Goal: Transaction & Acquisition: Purchase product/service

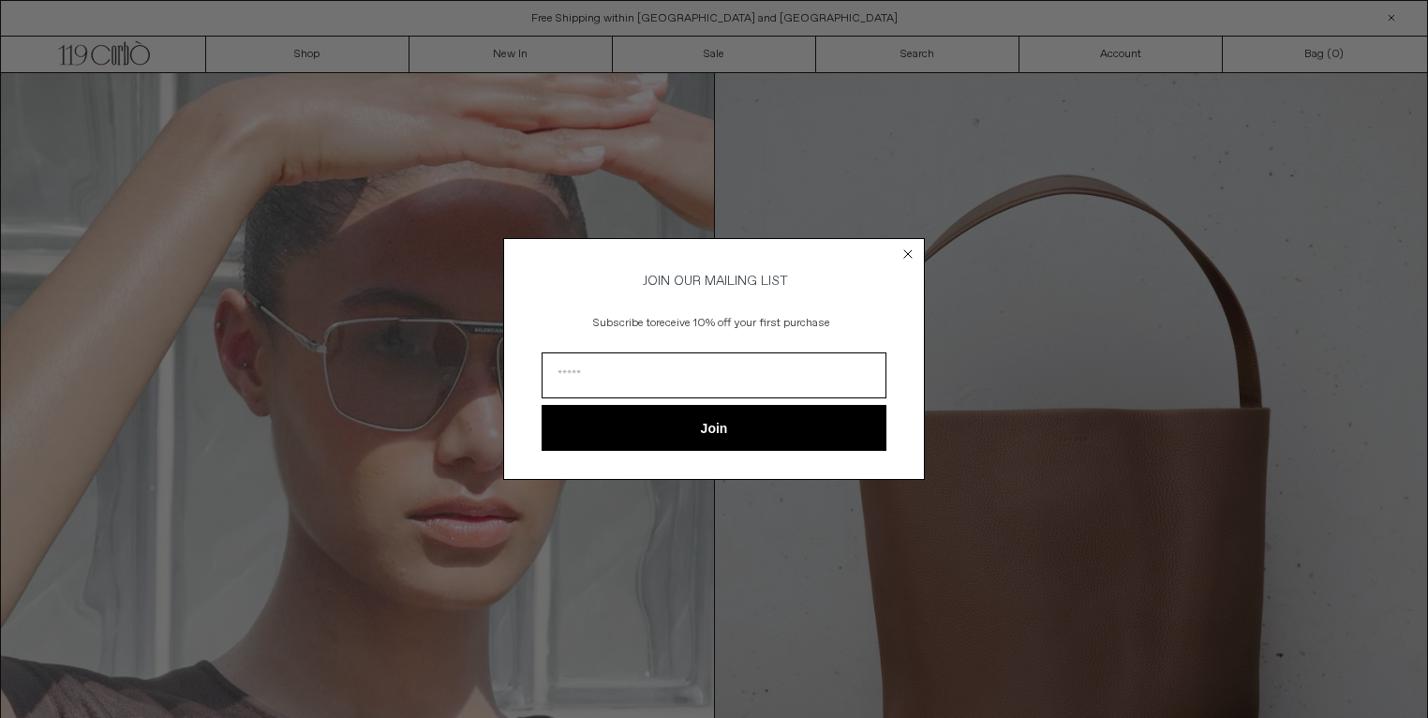
click at [905, 250] on icon "Close dialog" at bounding box center [907, 253] width 7 height 7
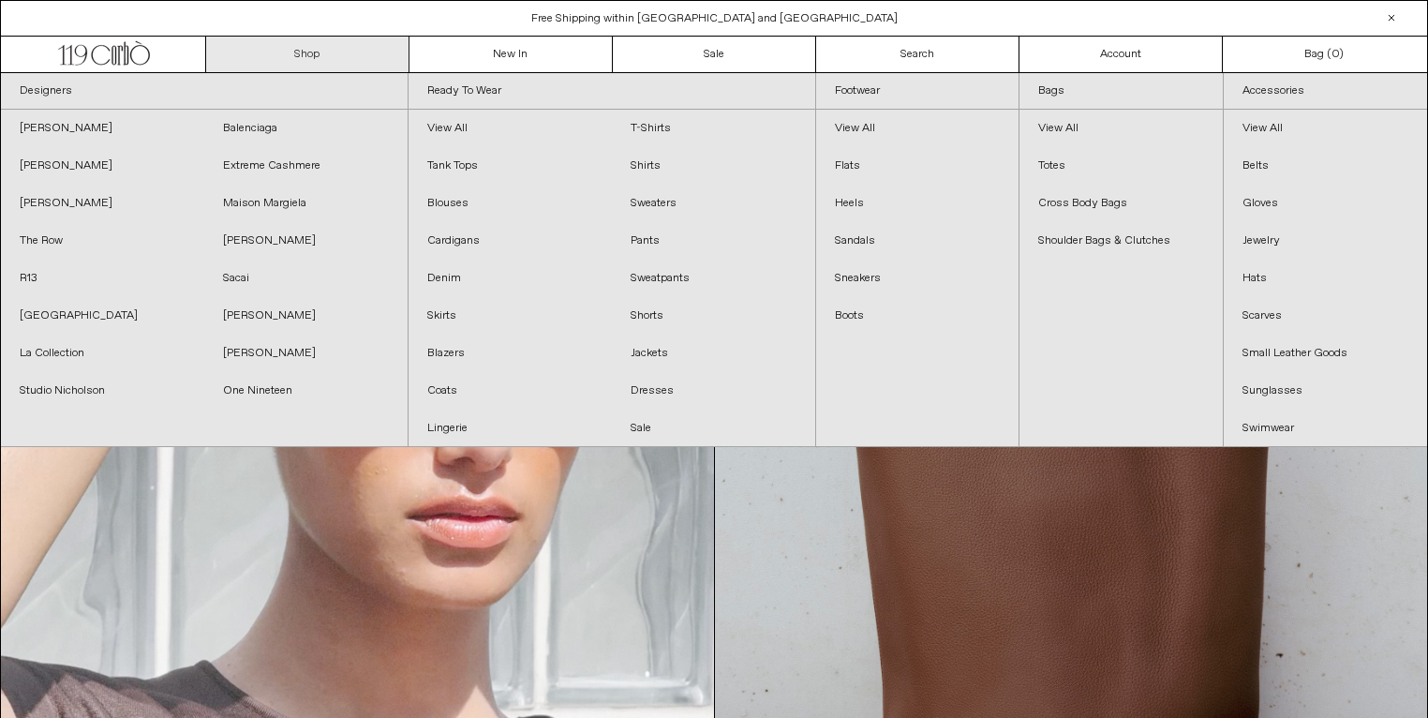
click at [308, 49] on link "Shop" at bounding box center [307, 55] width 203 height 36
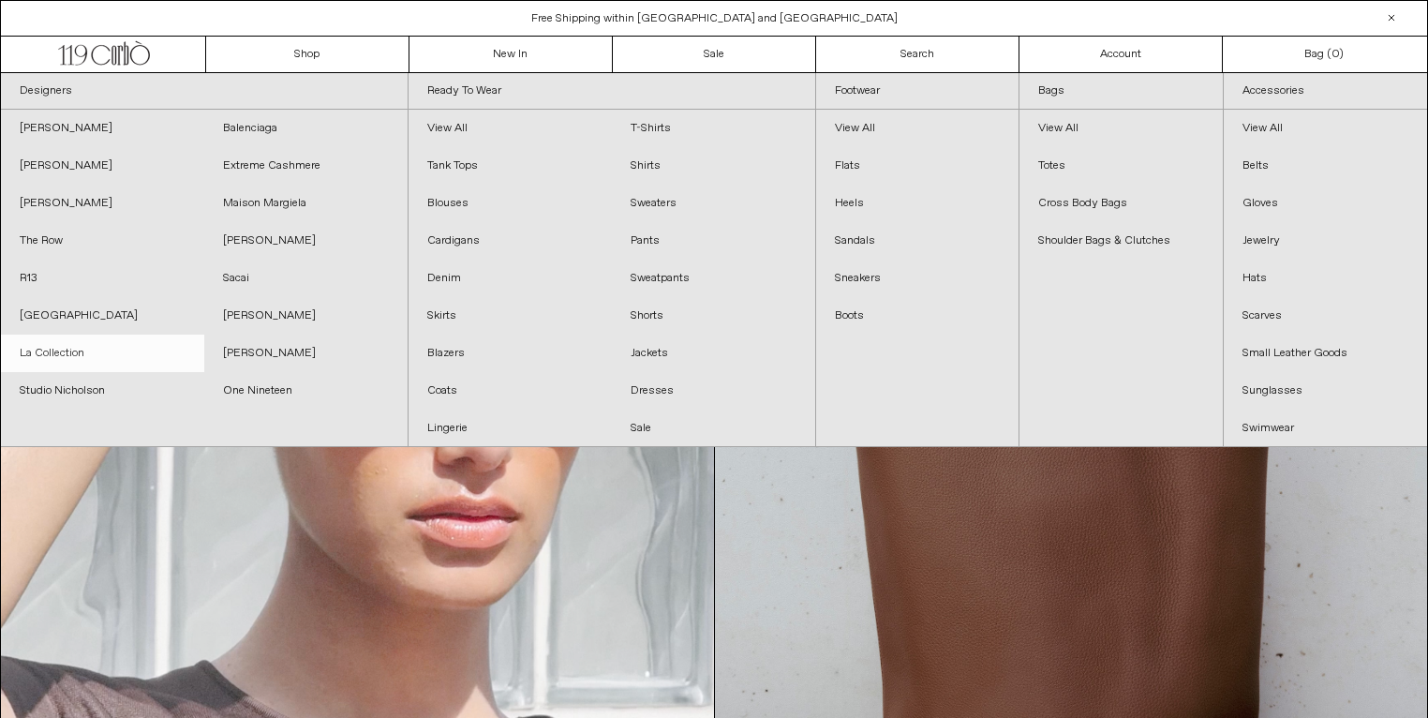
click at [63, 354] on link "La Collection" at bounding box center [102, 353] width 203 height 37
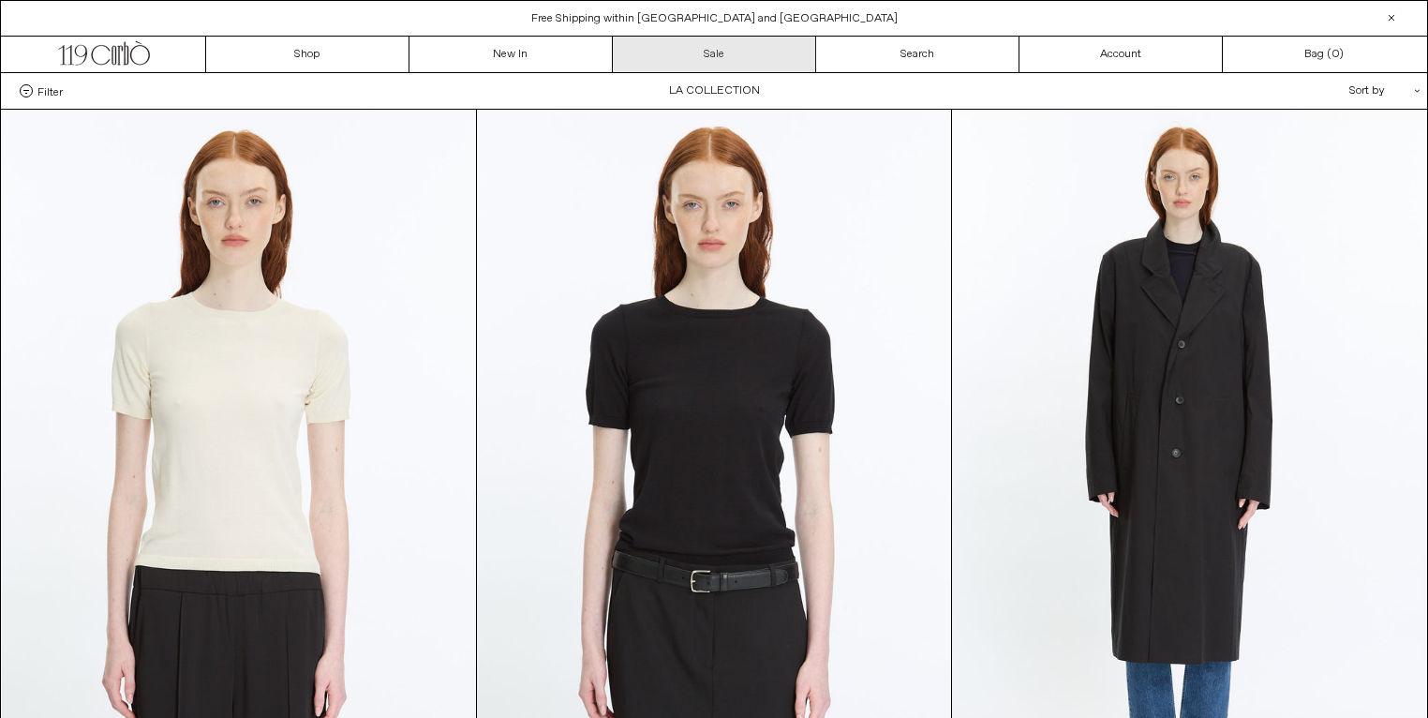
click at [736, 60] on link "Sale" at bounding box center [714, 55] width 203 height 36
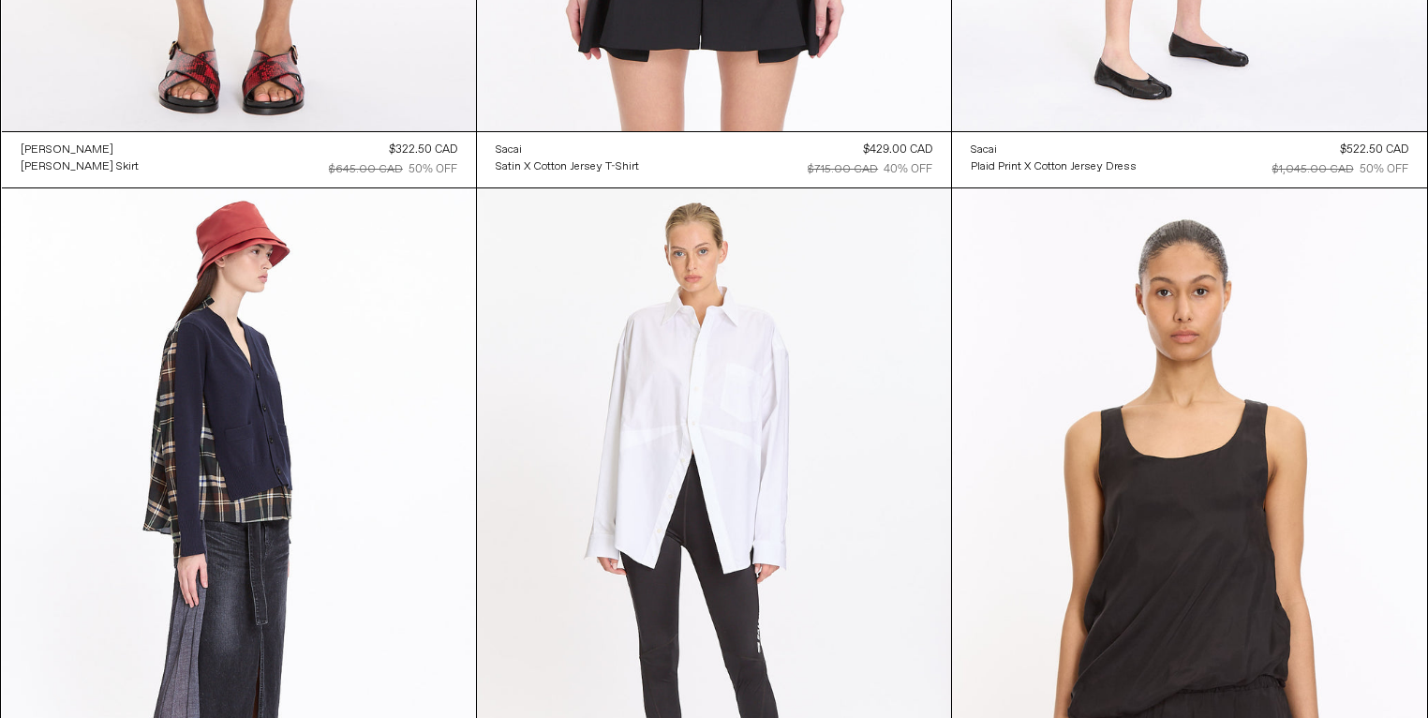
scroll to position [9914, 0]
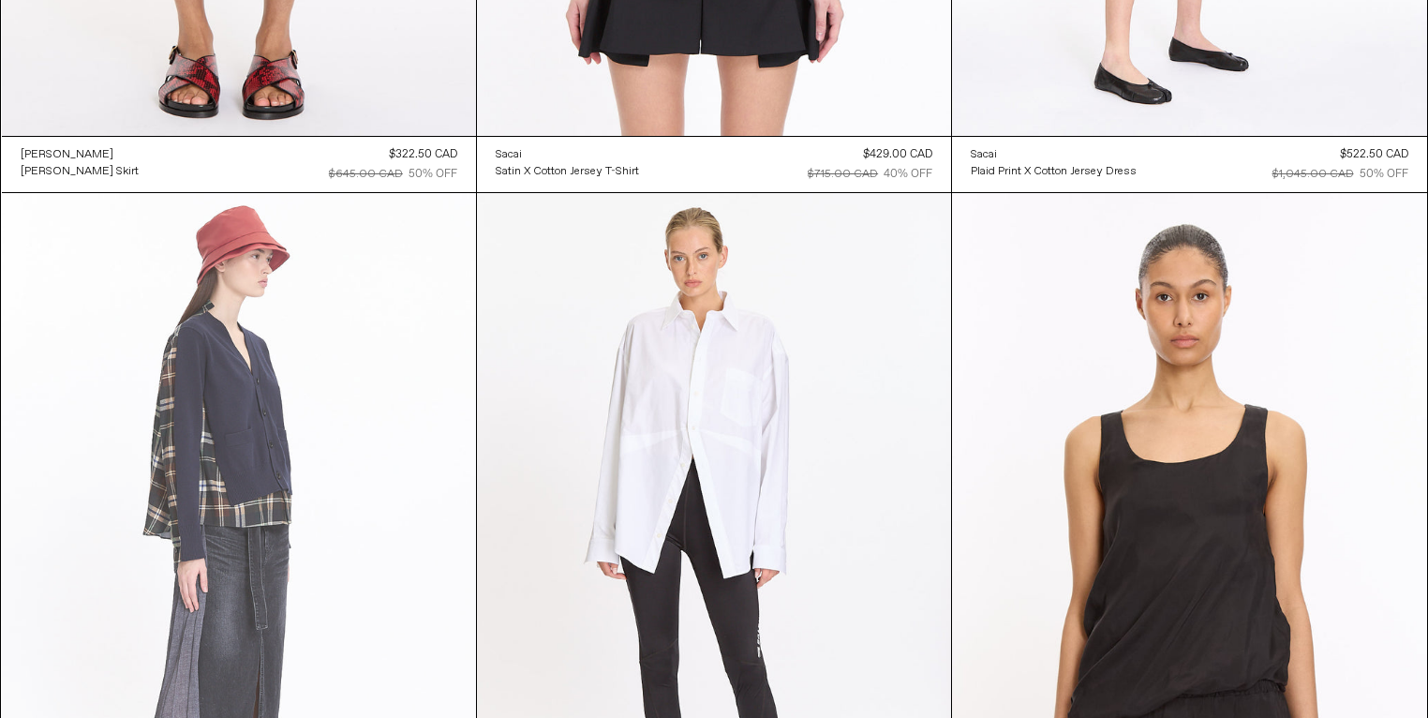
click at [327, 594] on at bounding box center [239, 548] width 474 height 711
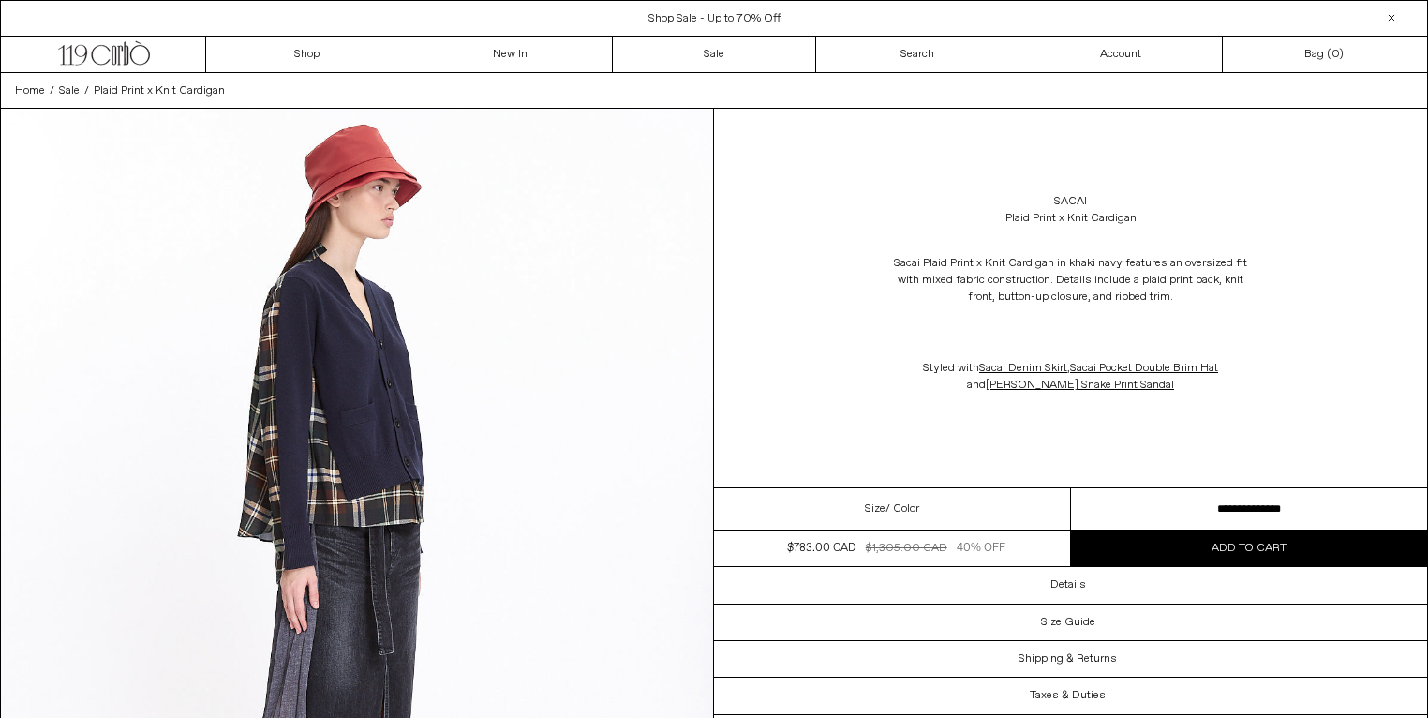
click at [1155, 530] on select "**********" at bounding box center [1249, 509] width 357 height 42
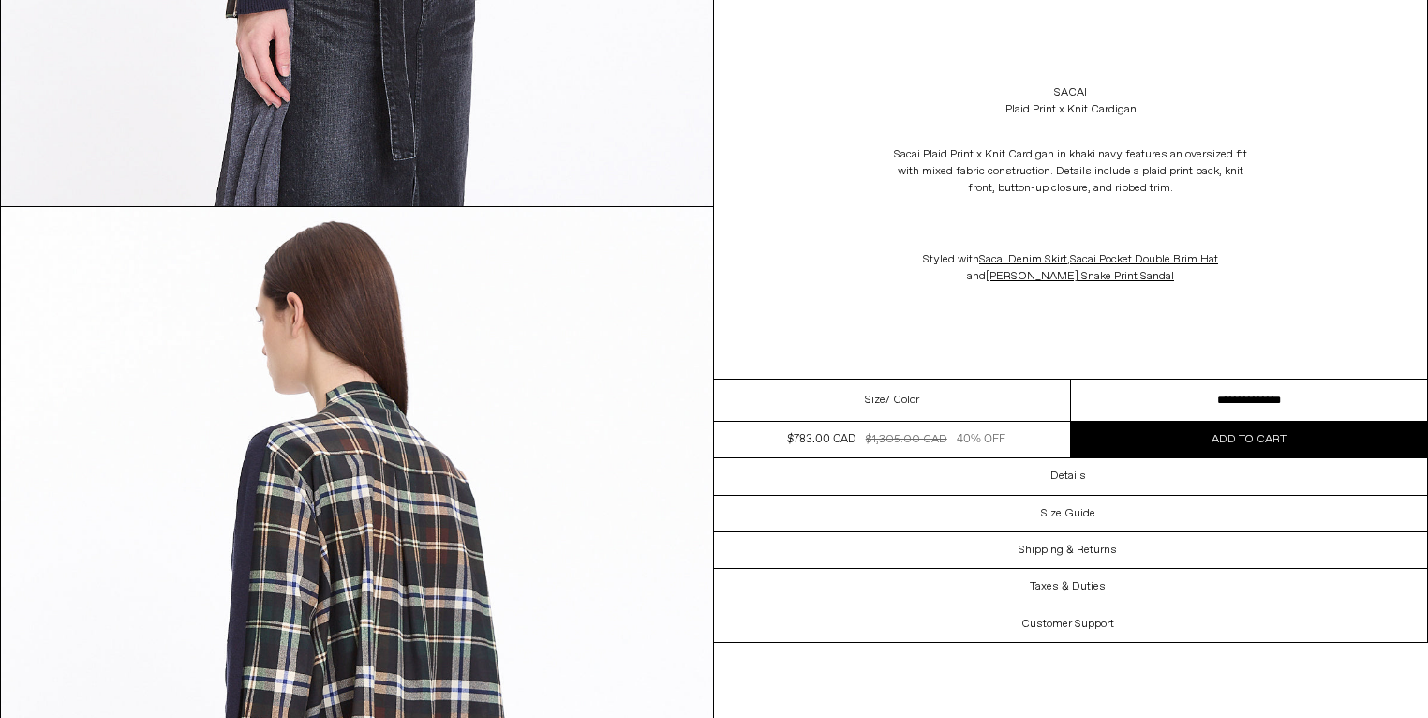
scroll to position [2870, 0]
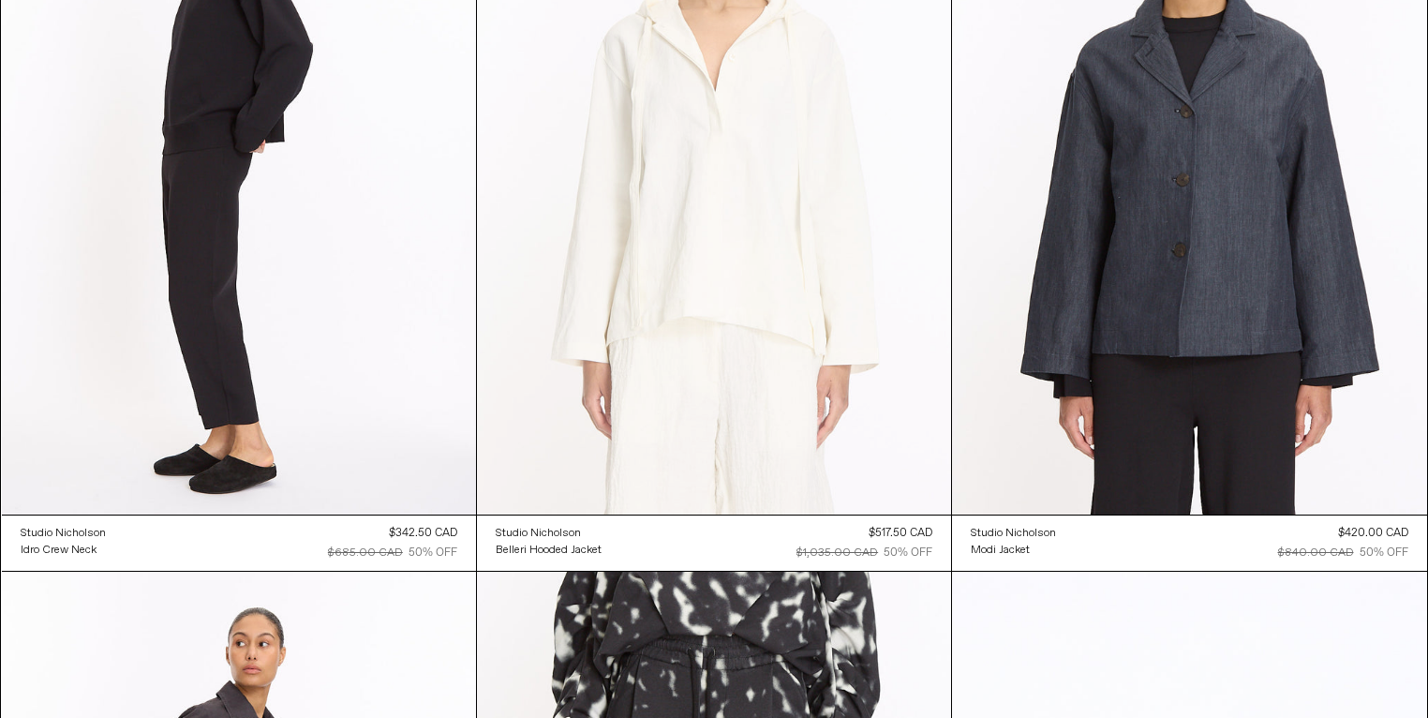
click at [696, 362] on at bounding box center [714, 158] width 474 height 711
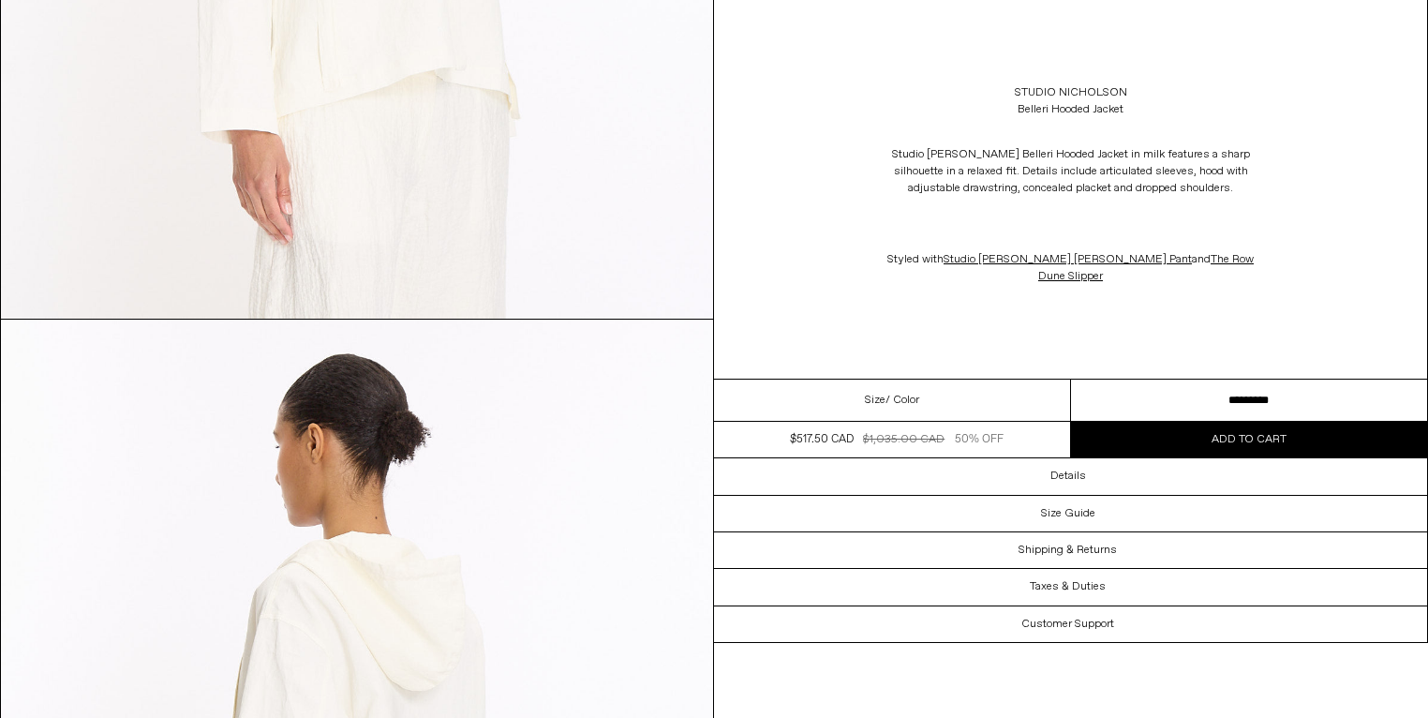
scroll to position [2830, 0]
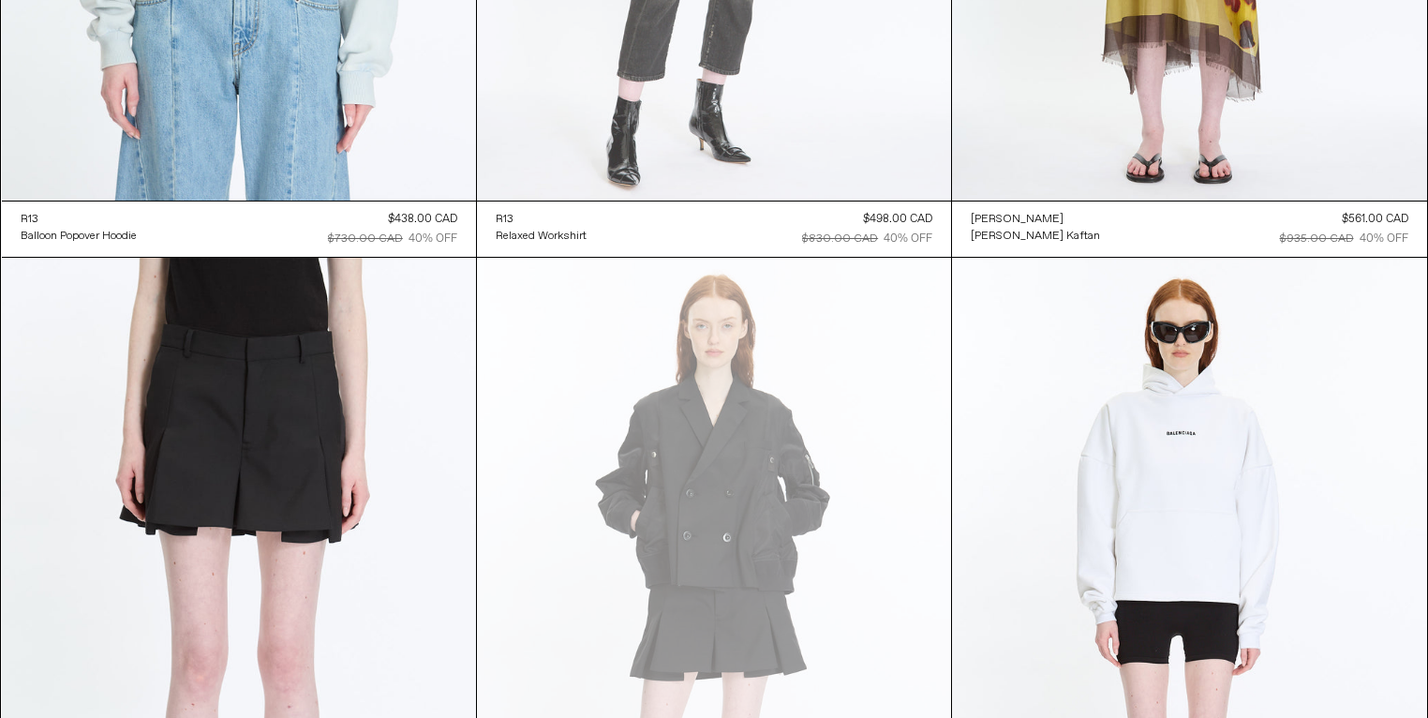
scroll to position [17689, 0]
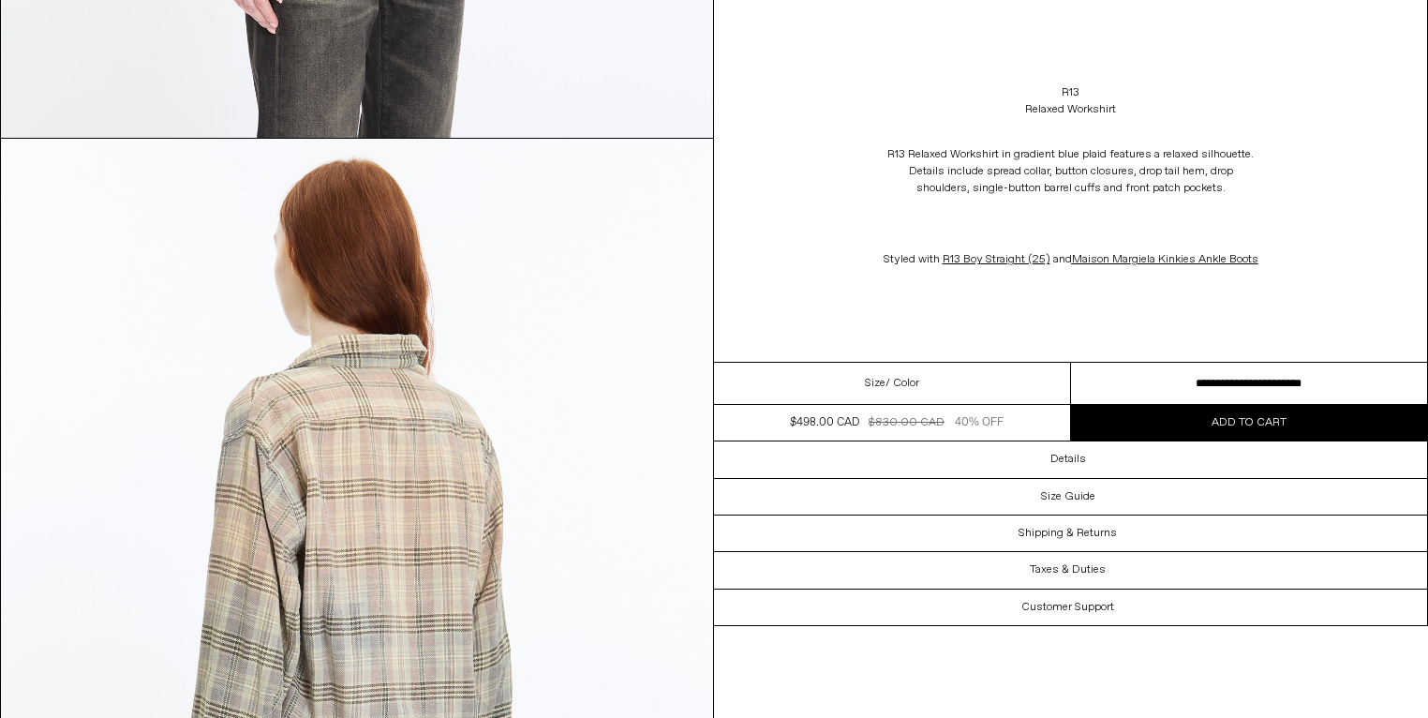
scroll to position [3001, 0]
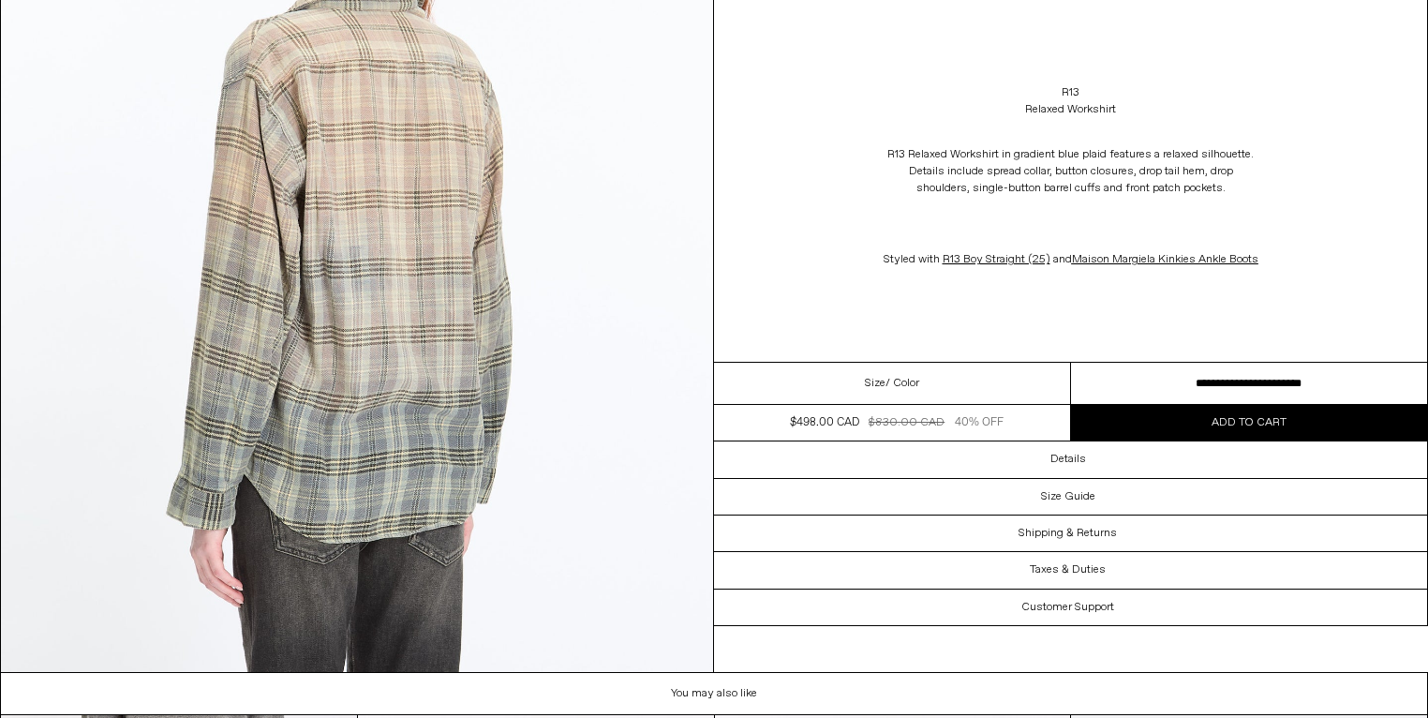
click at [1238, 400] on select "**********" at bounding box center [1249, 384] width 357 height 42
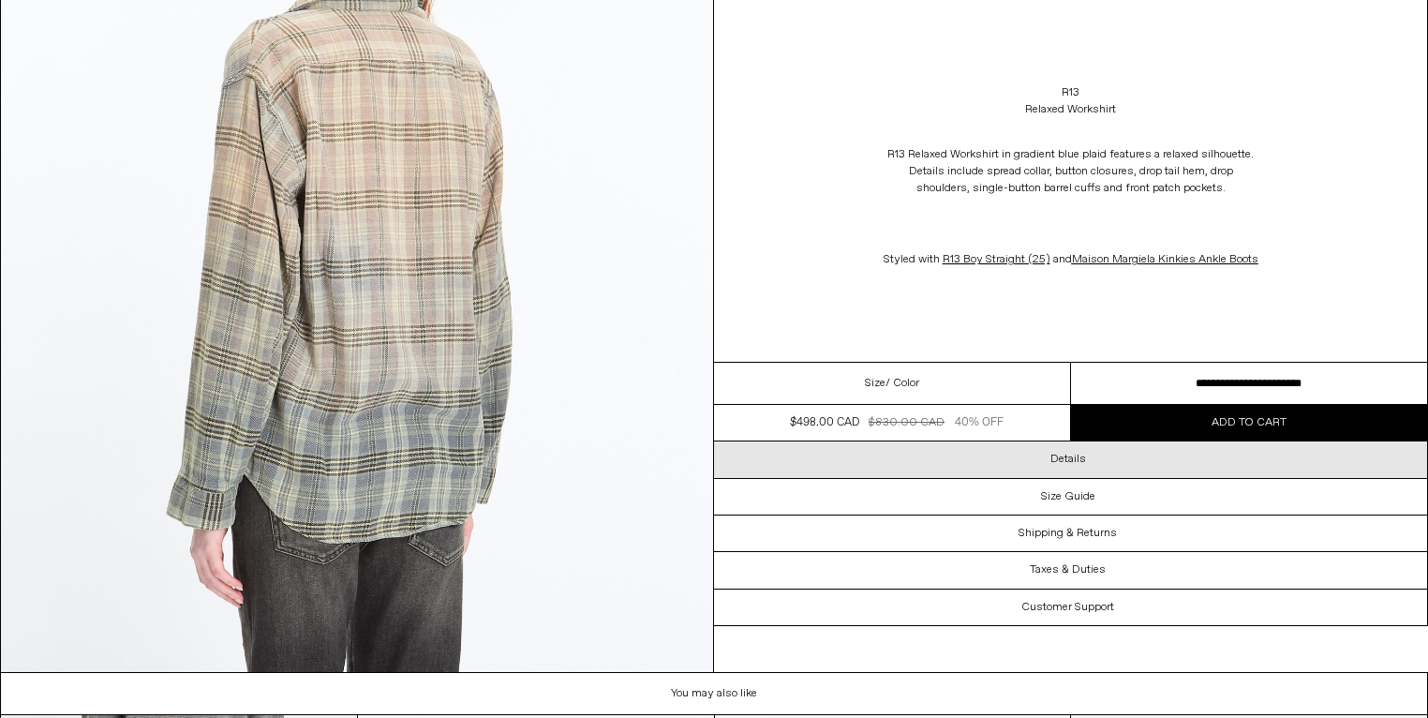
click at [1075, 477] on div "Details" at bounding box center [1070, 459] width 713 height 36
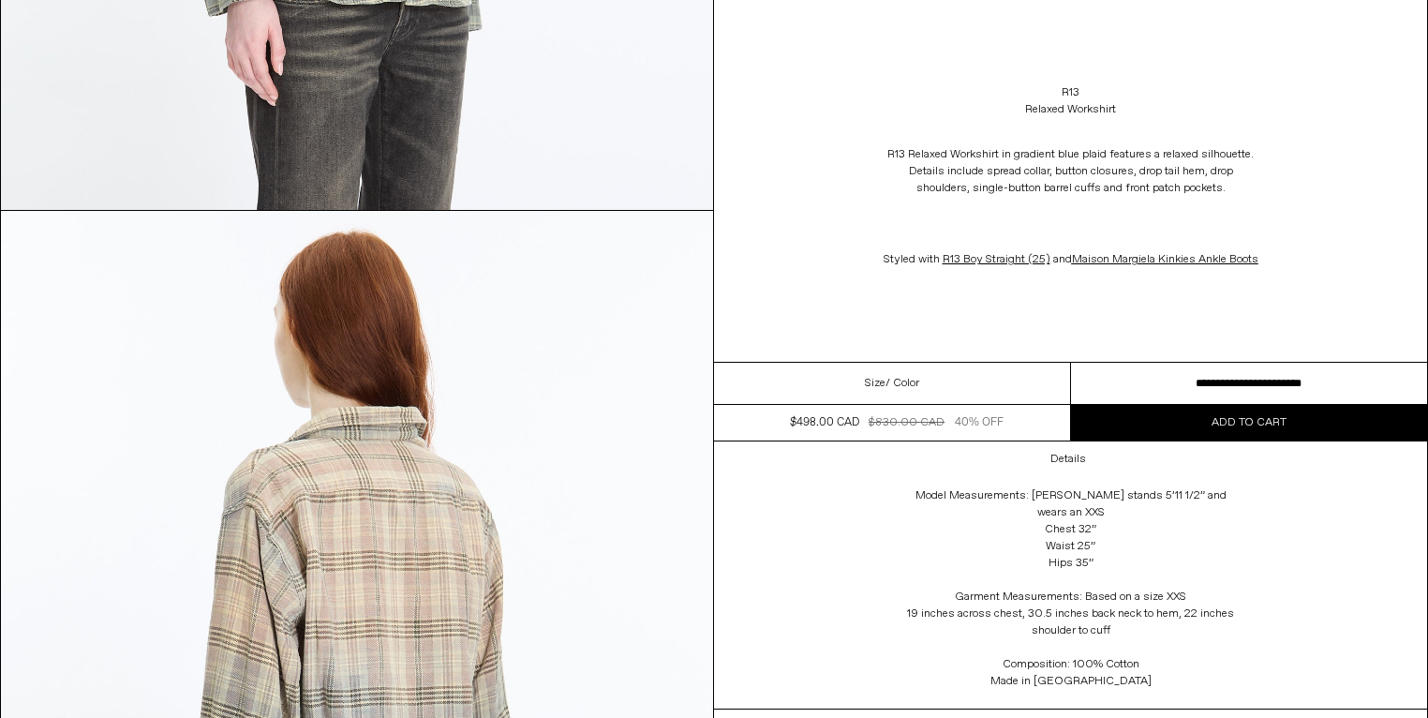
scroll to position [2801, 0]
